Goal: Transaction & Acquisition: Purchase product/service

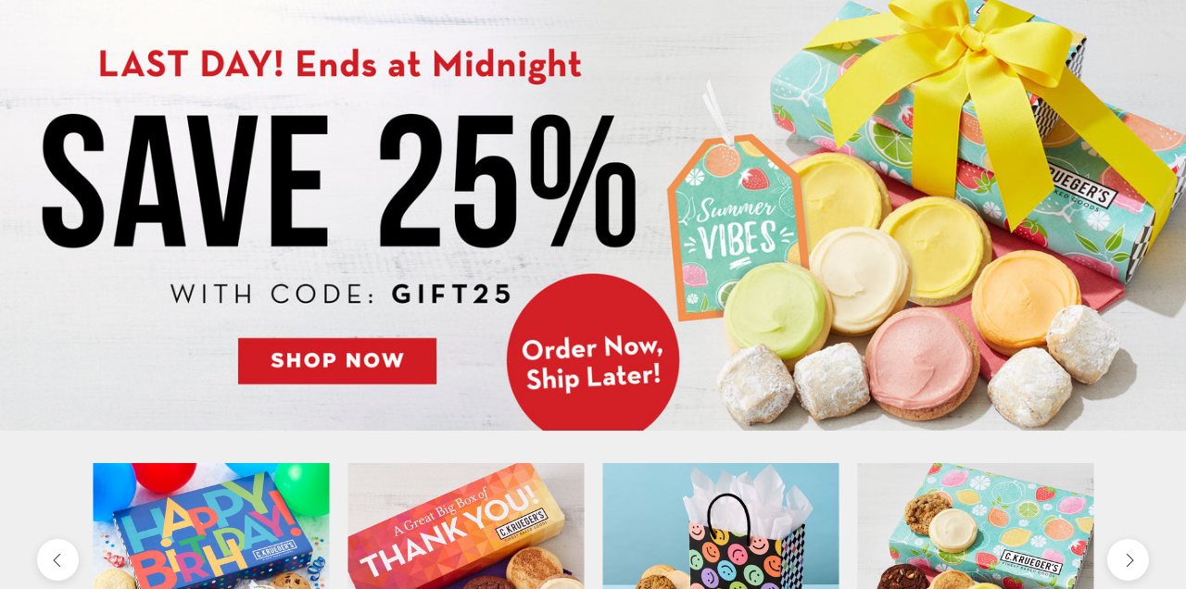
scroll to position [228, 0]
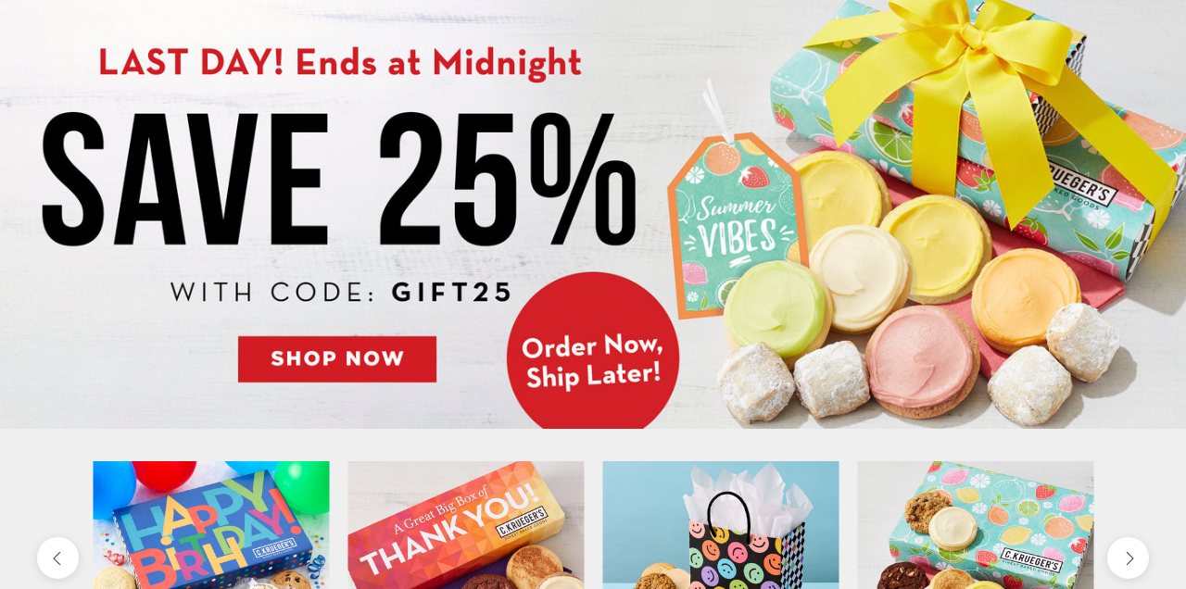
click at [362, 370] on img at bounding box center [593, 205] width 1186 height 445
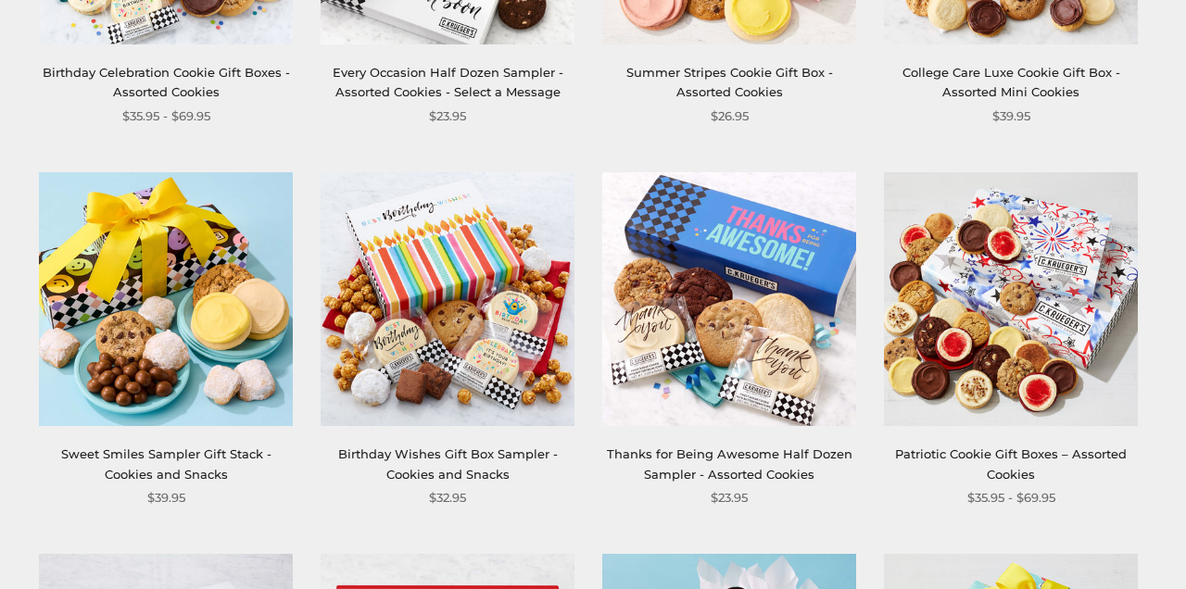
scroll to position [931, 0]
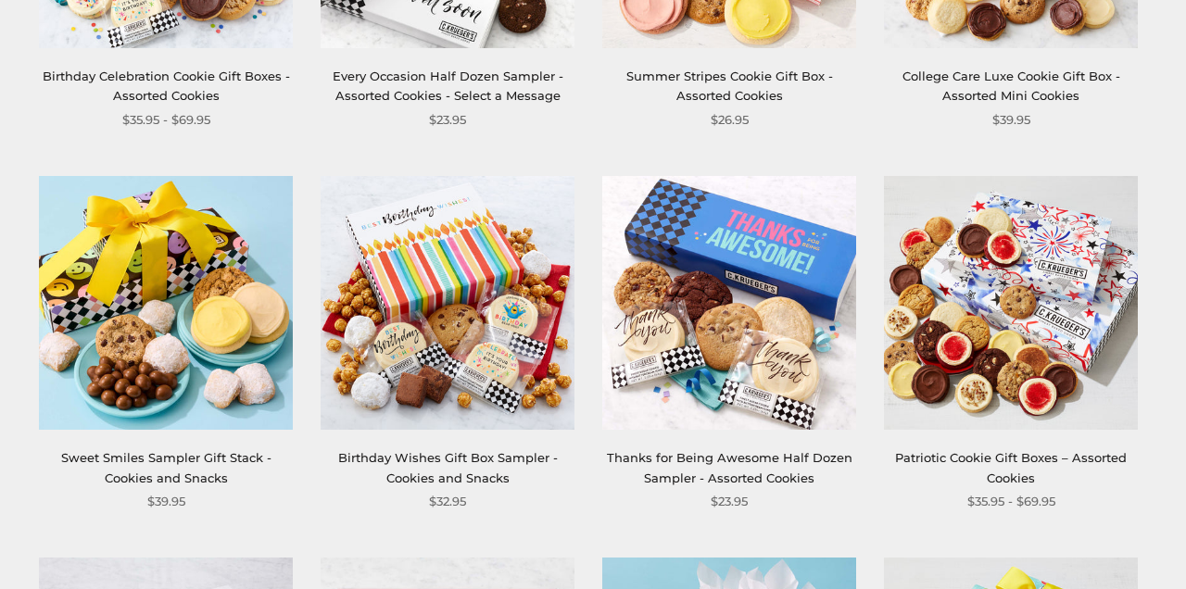
click at [948, 404] on img at bounding box center [1011, 303] width 254 height 254
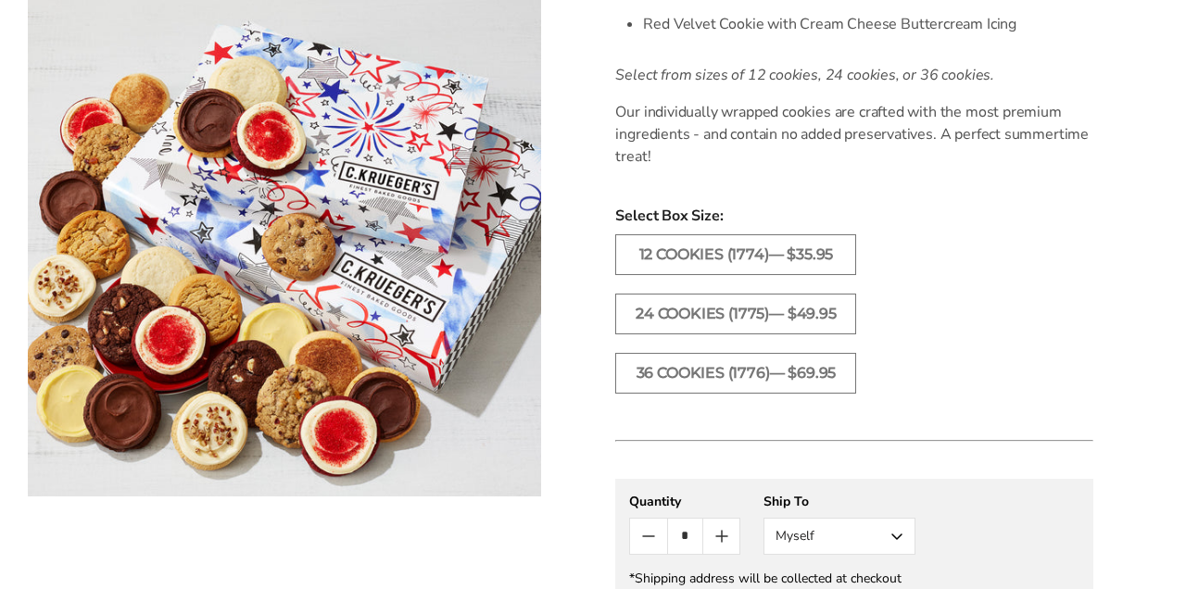
scroll to position [919, 0]
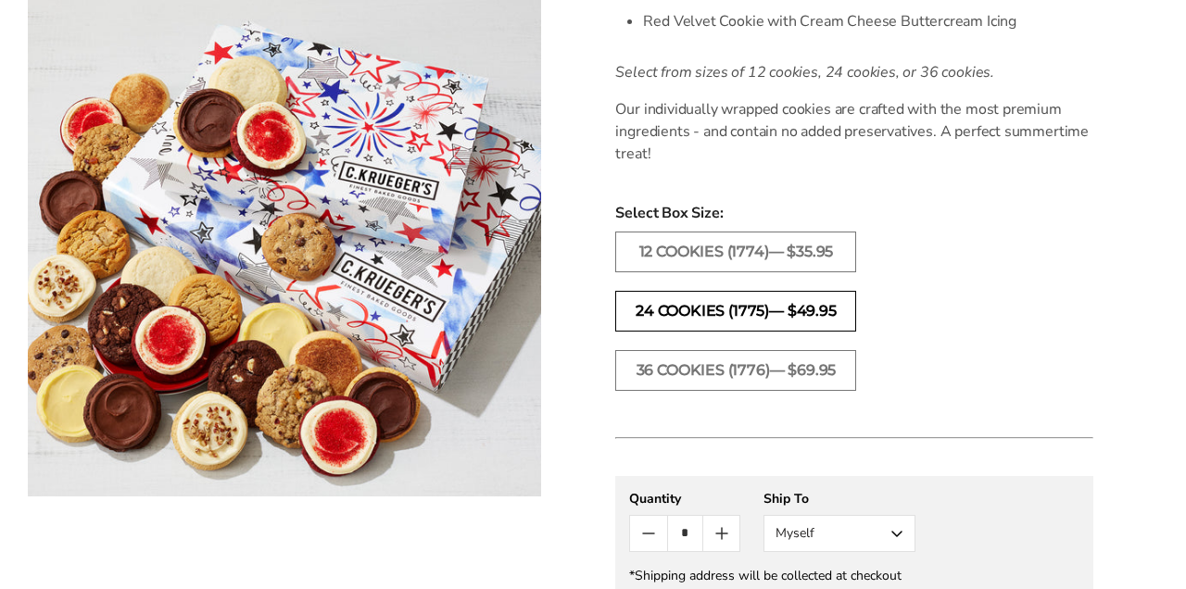
click at [820, 310] on label "24 Cookies (1775)— $49.95" at bounding box center [735, 311] width 241 height 41
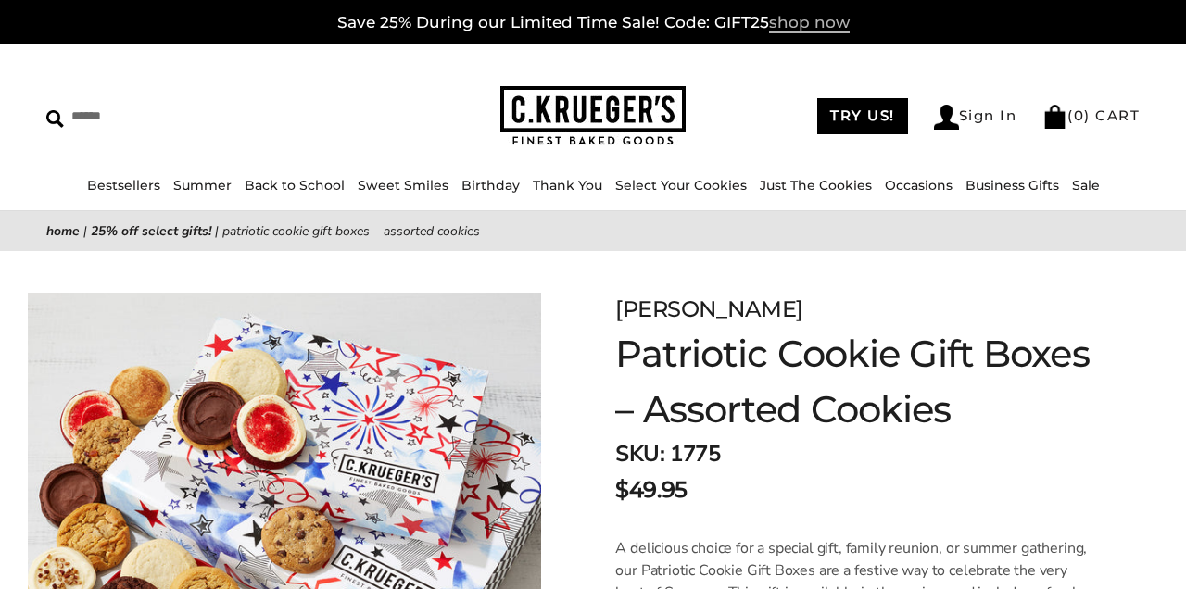
click at [789, 24] on span "shop now" at bounding box center [809, 23] width 81 height 20
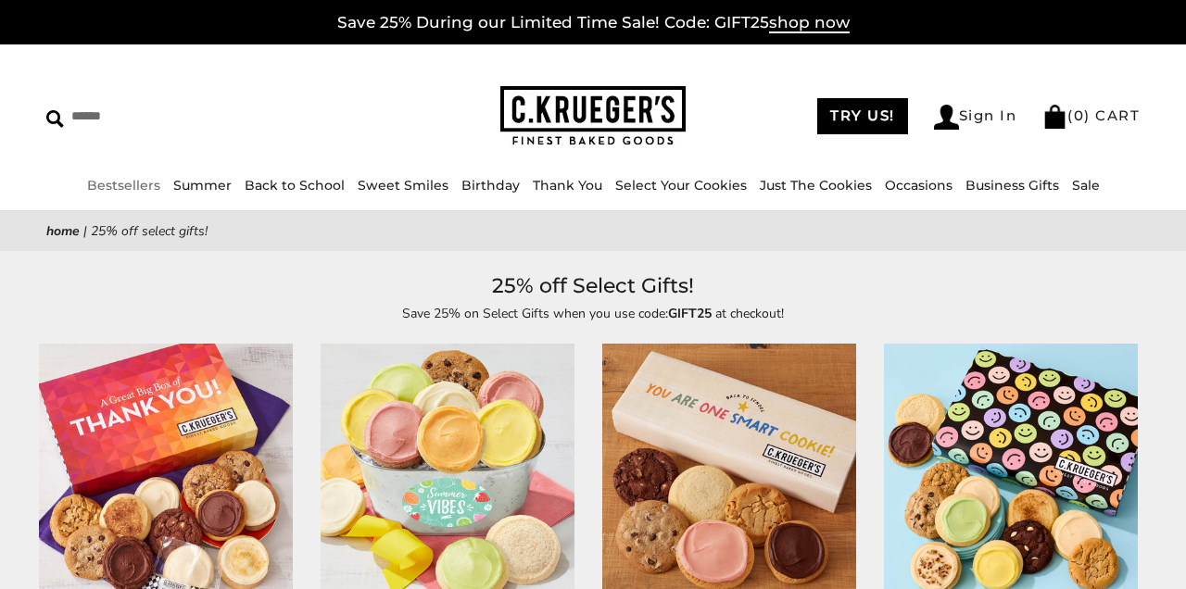
click at [131, 190] on link "Bestsellers" at bounding box center [123, 185] width 73 height 17
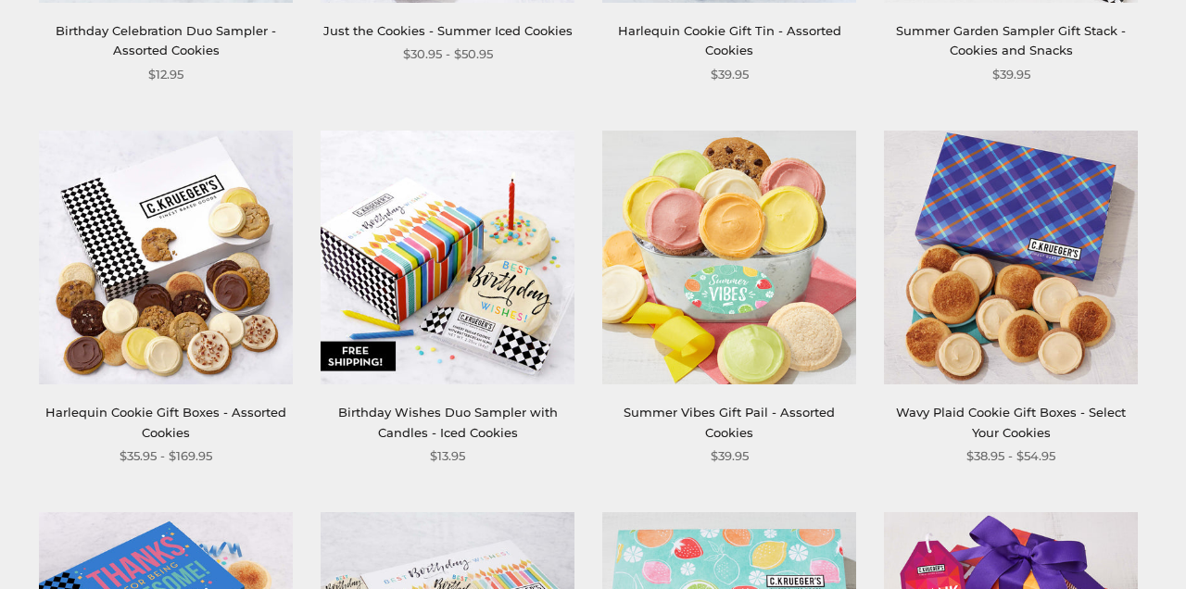
scroll to position [1745, 0]
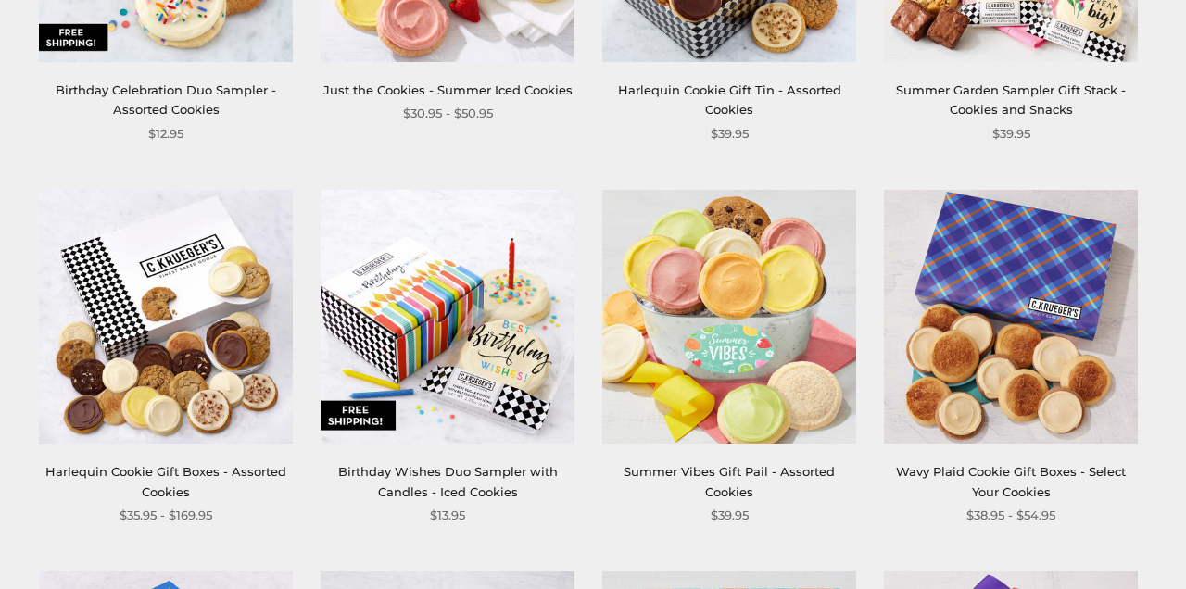
click at [167, 292] on img at bounding box center [166, 317] width 254 height 254
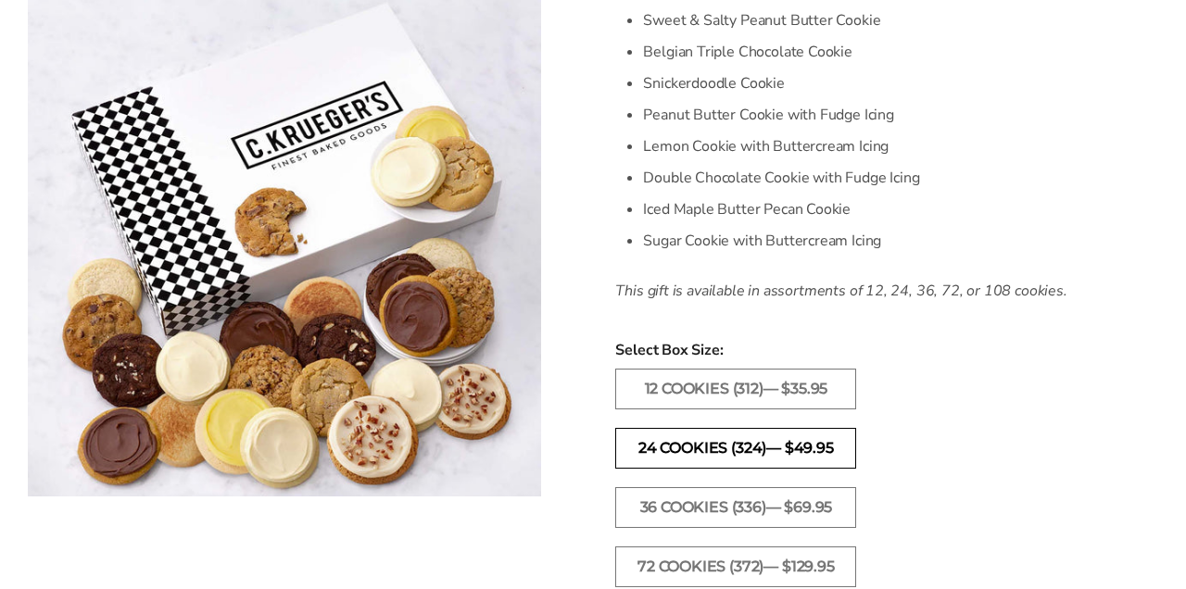
click at [642, 445] on label "24 Cookies (324)— $49.95" at bounding box center [735, 448] width 241 height 41
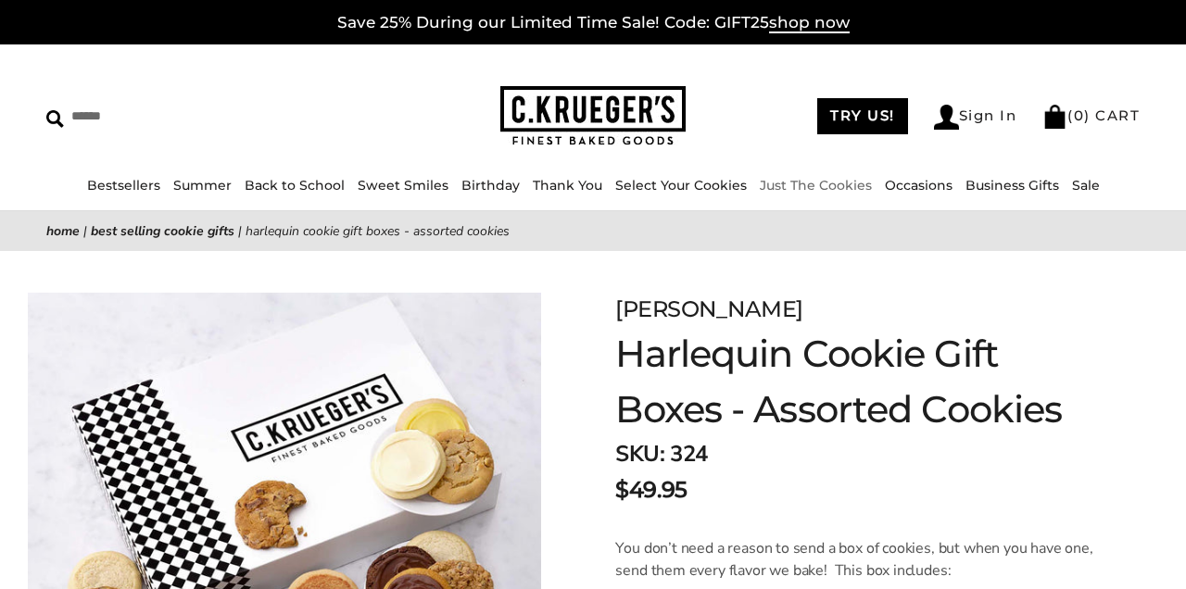
click at [785, 194] on li "Just The Cookies" at bounding box center [816, 185] width 112 height 21
click at [797, 190] on link "Just The Cookies" at bounding box center [816, 185] width 112 height 17
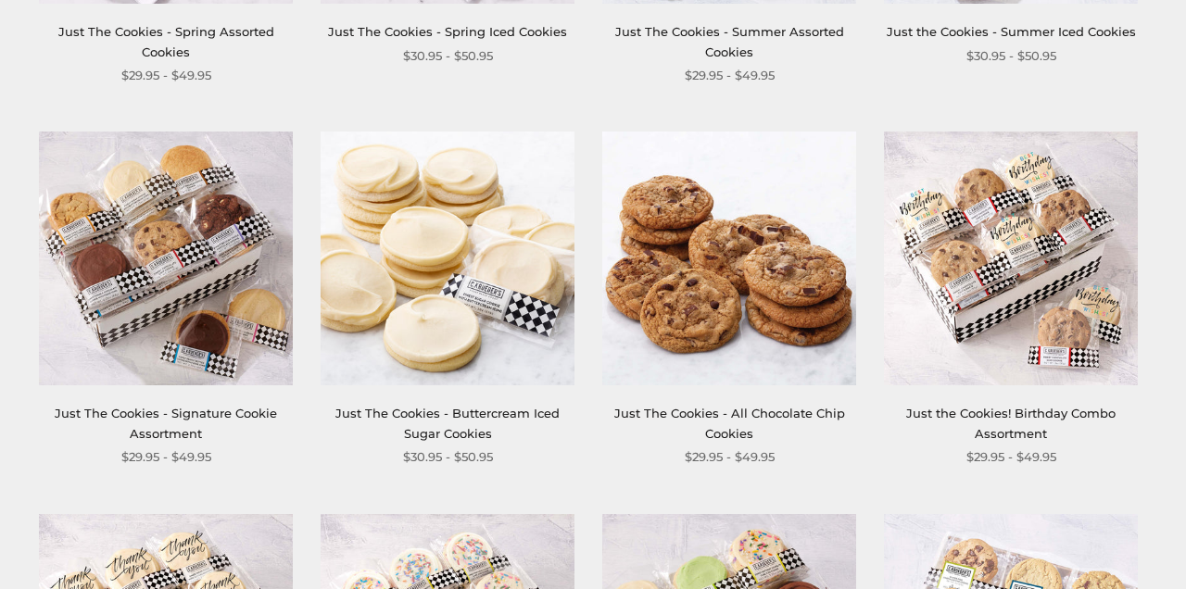
click at [184, 418] on link "Just The Cookies - Signature Cookie Assortment" at bounding box center [166, 423] width 222 height 34
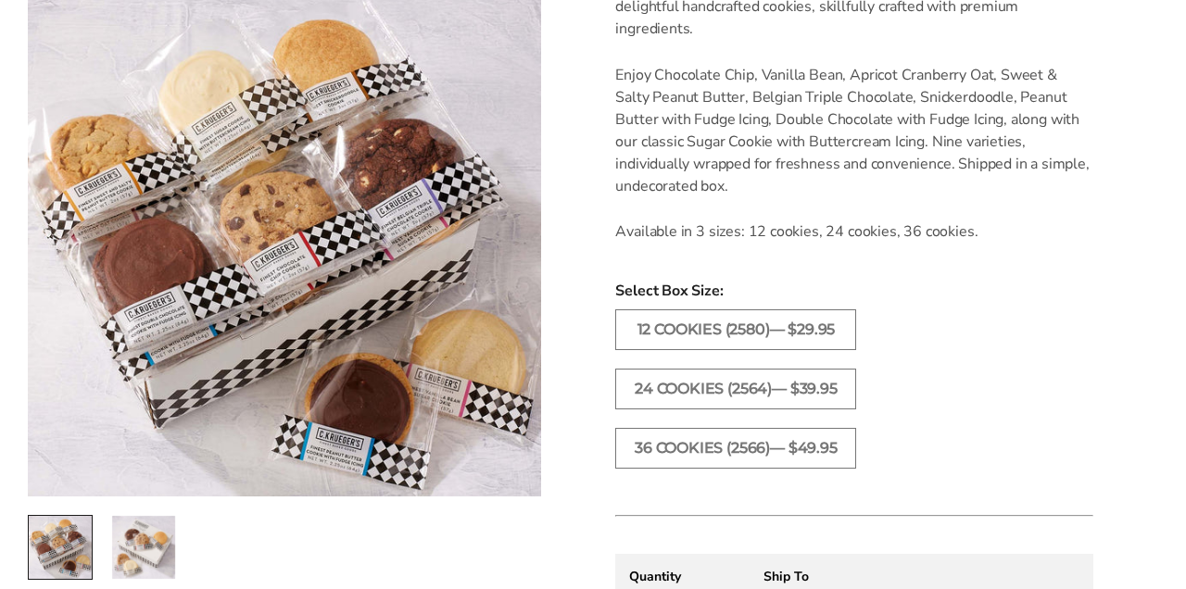
scroll to position [1027, 0]
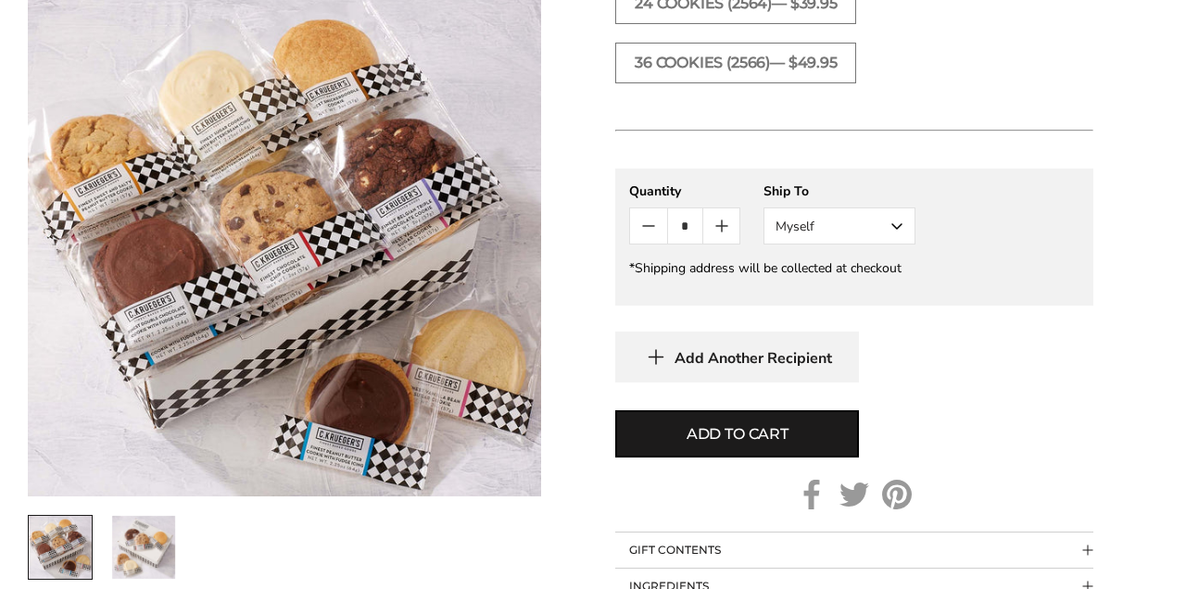
click at [900, 245] on button "Myself" at bounding box center [839, 225] width 152 height 37
click at [894, 311] on button "Other Recipient" at bounding box center [839, 294] width 150 height 33
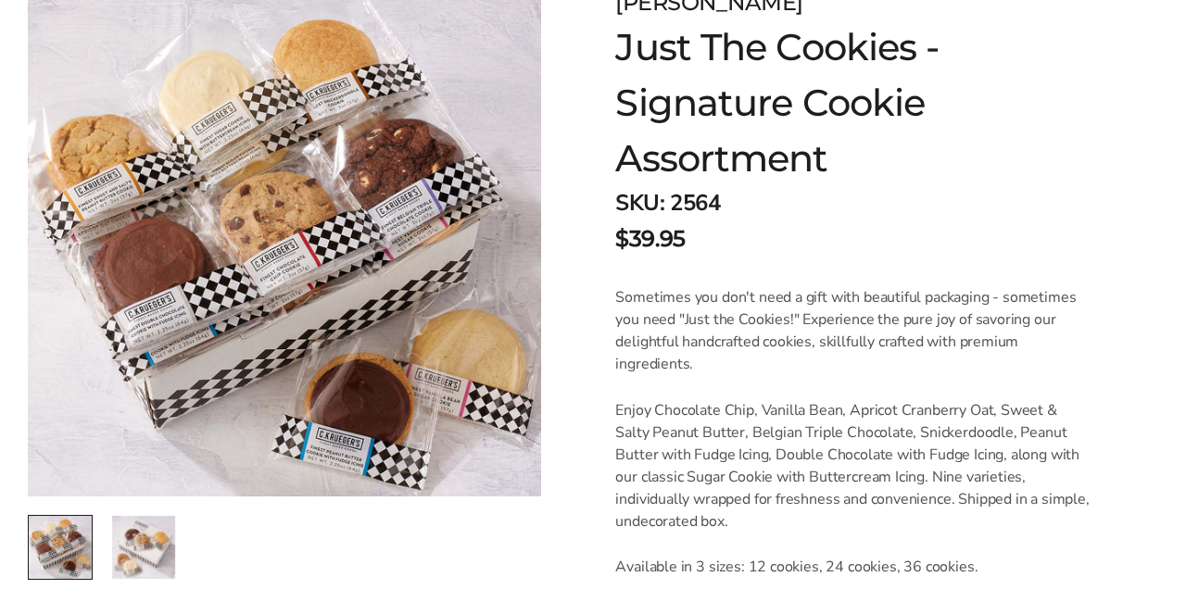
scroll to position [321, 0]
